Goal: Information Seeking & Learning: Learn about a topic

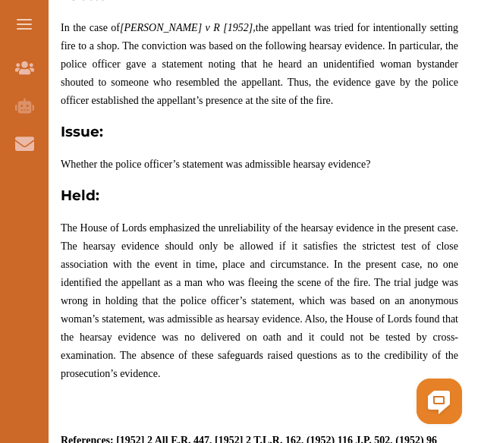
scroll to position [1055, 0]
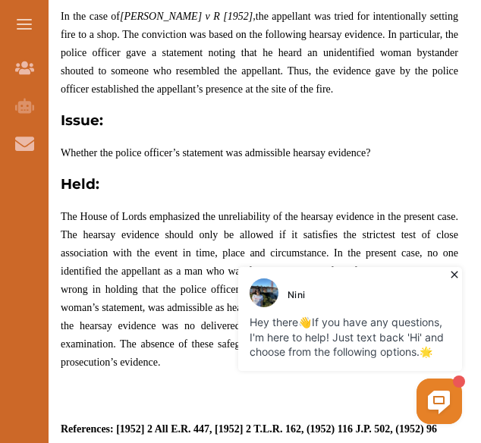
click at [459, 274] on icon at bounding box center [454, 274] width 15 height 15
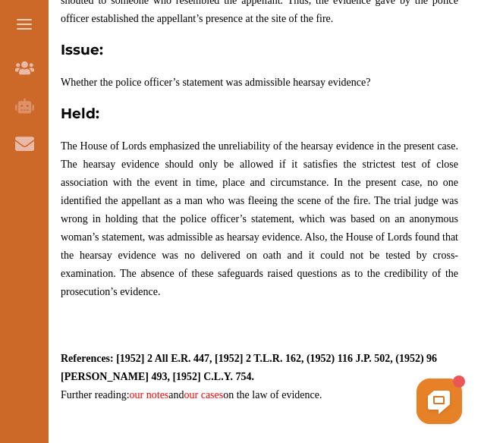
scroll to position [1124, 0]
